Goal: Task Accomplishment & Management: Manage account settings

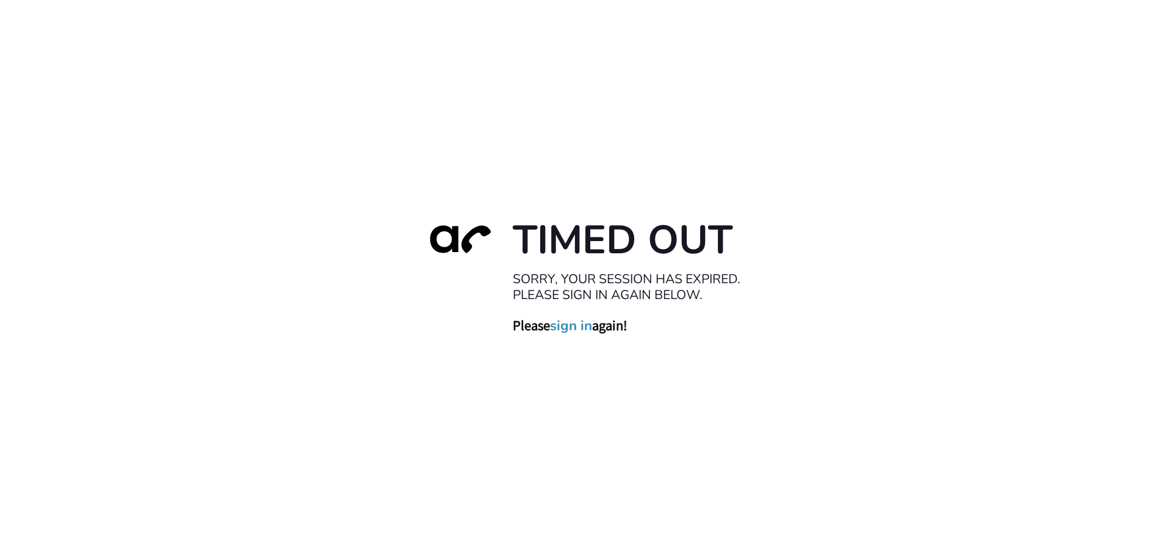
click at [569, 327] on link "sign in" at bounding box center [571, 325] width 42 height 17
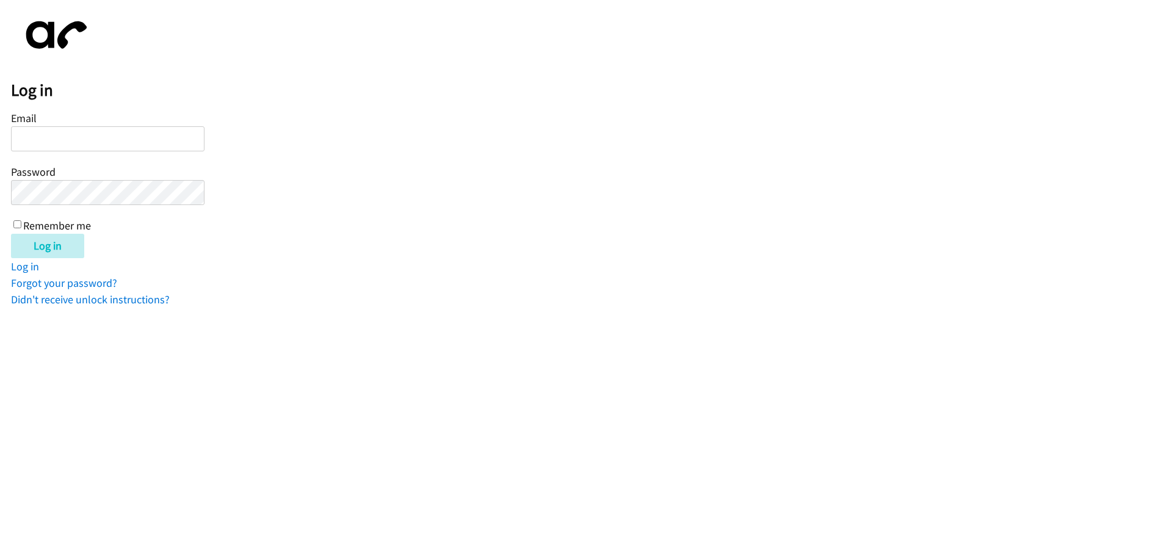
click at [46, 136] on input "Email" at bounding box center [108, 138] width 194 height 25
type input "dthomas@lendingpoint.com"
click at [14, 223] on input "Remember me" at bounding box center [17, 224] width 8 height 8
checkbox input "true"
click at [48, 245] on input "Log in" at bounding box center [47, 246] width 73 height 24
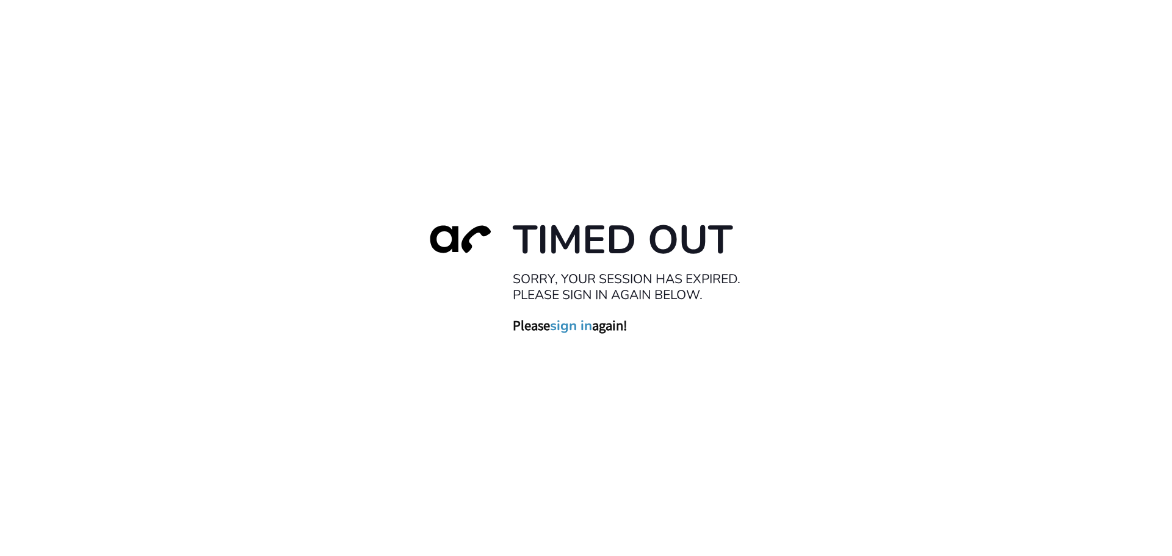
click at [561, 324] on link "sign in" at bounding box center [571, 325] width 42 height 17
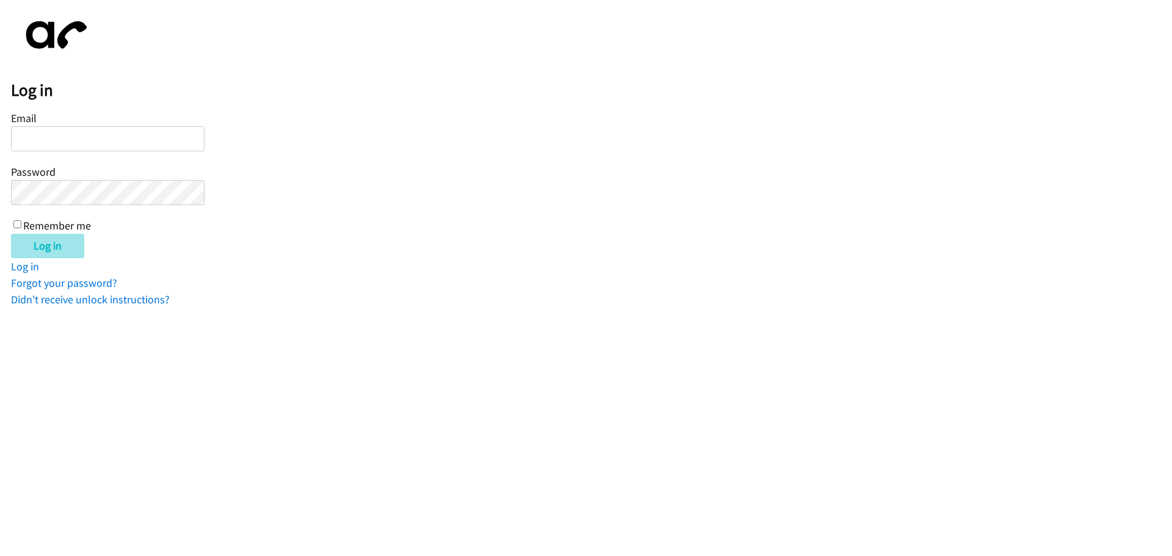
type input "[EMAIL_ADDRESS][DOMAIN_NAME]"
click at [40, 244] on input "Log in" at bounding box center [47, 246] width 73 height 24
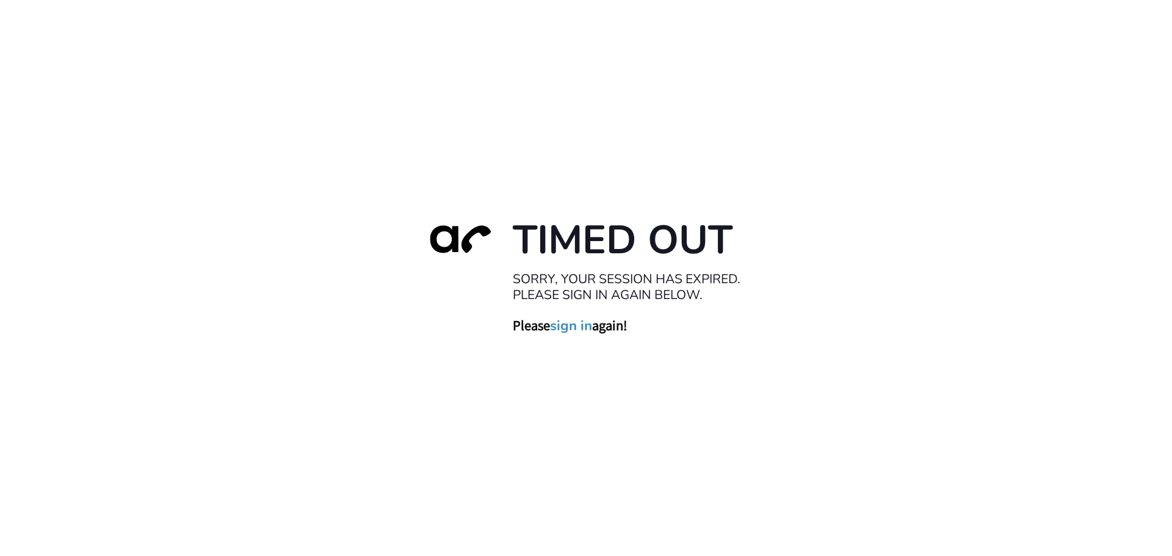
click at [568, 324] on link "sign in" at bounding box center [571, 325] width 42 height 17
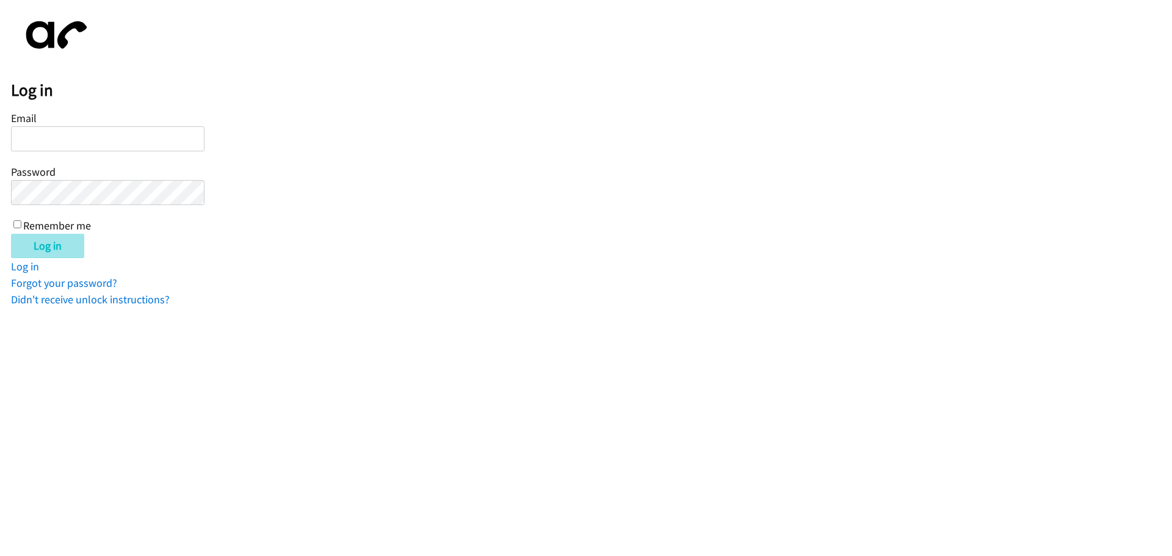
type input "[EMAIL_ADDRESS][DOMAIN_NAME]"
click at [65, 241] on input "Log in" at bounding box center [47, 246] width 73 height 24
